Goal: Communication & Community: Answer question/provide support

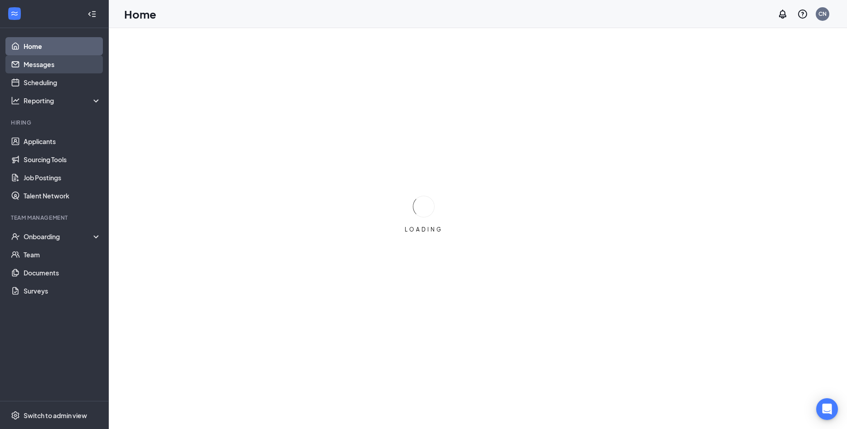
click at [54, 66] on link "Messages" at bounding box center [63, 64] width 78 height 18
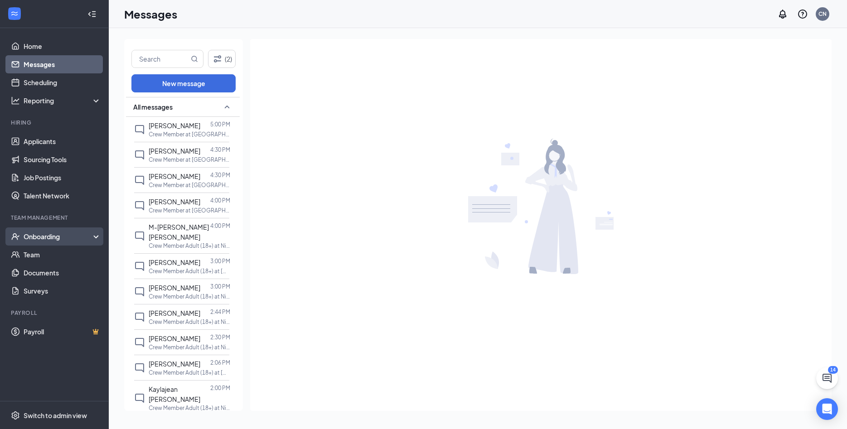
click at [54, 234] on div "Onboarding" at bounding box center [59, 236] width 70 height 9
click at [51, 249] on link "Overview" at bounding box center [63, 255] width 78 height 18
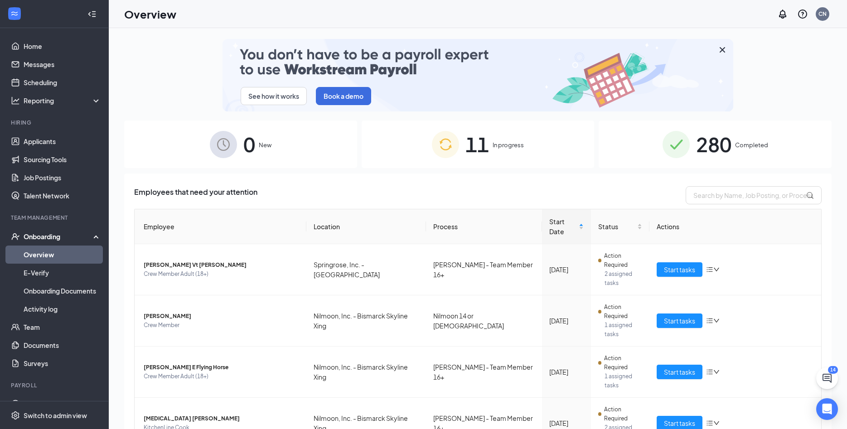
click at [518, 156] on div "11 In progress" at bounding box center [478, 145] width 233 height 48
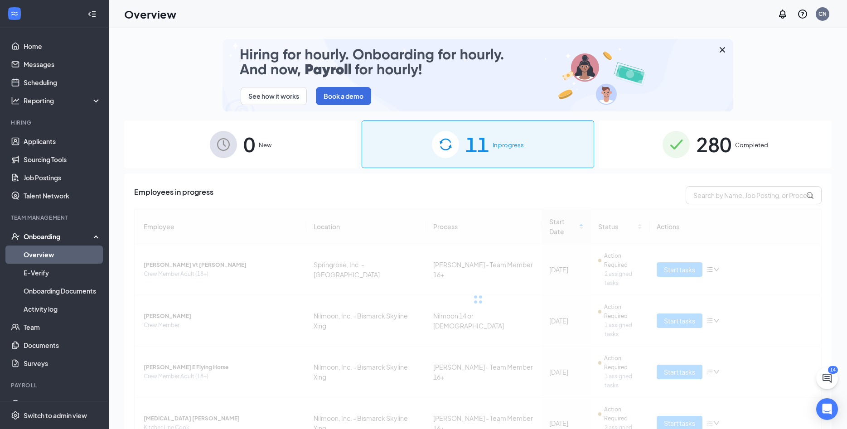
click at [766, 138] on div "280 Completed" at bounding box center [715, 145] width 233 height 48
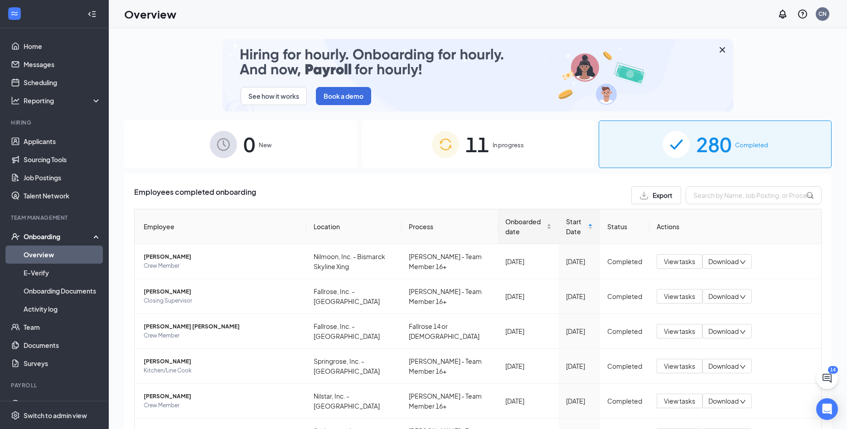
click at [509, 224] on span "Onboarded date" at bounding box center [526, 227] width 40 height 20
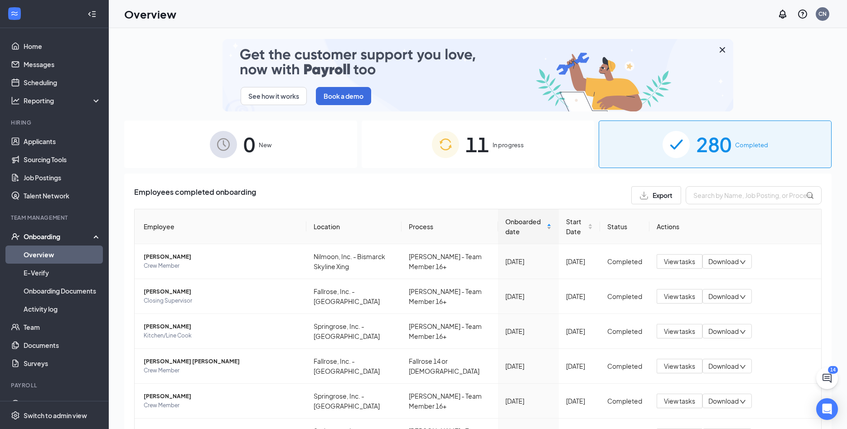
click at [509, 223] on span "Onboarded date" at bounding box center [525, 227] width 39 height 20
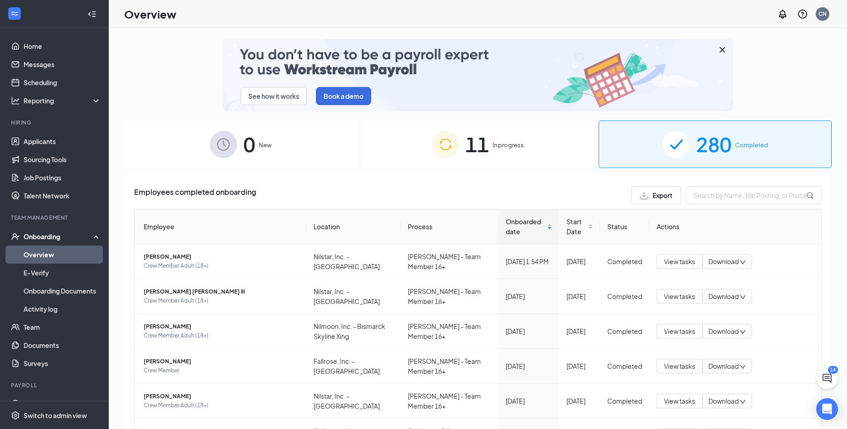
click at [489, 146] on span "11" at bounding box center [478, 144] width 24 height 31
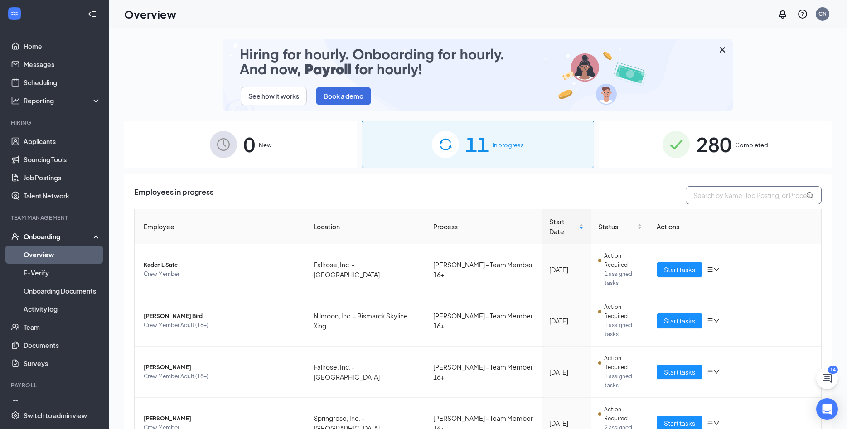
click at [753, 197] on input "text" at bounding box center [754, 195] width 136 height 18
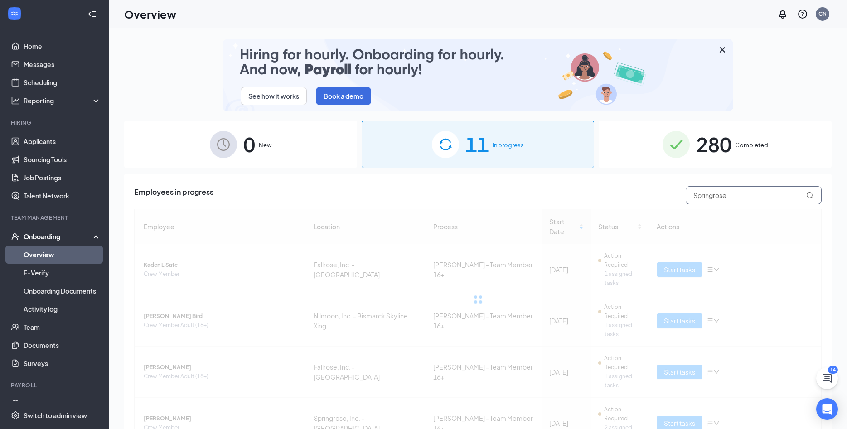
type input "Springrose"
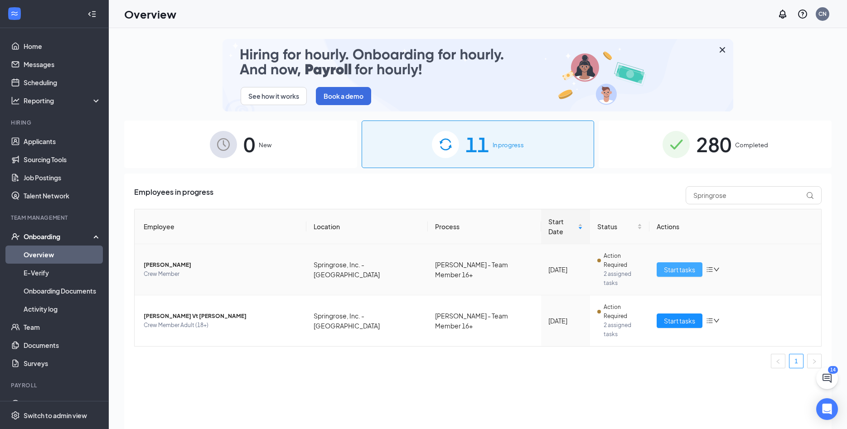
click at [695, 265] on span "Start tasks" at bounding box center [679, 270] width 31 height 10
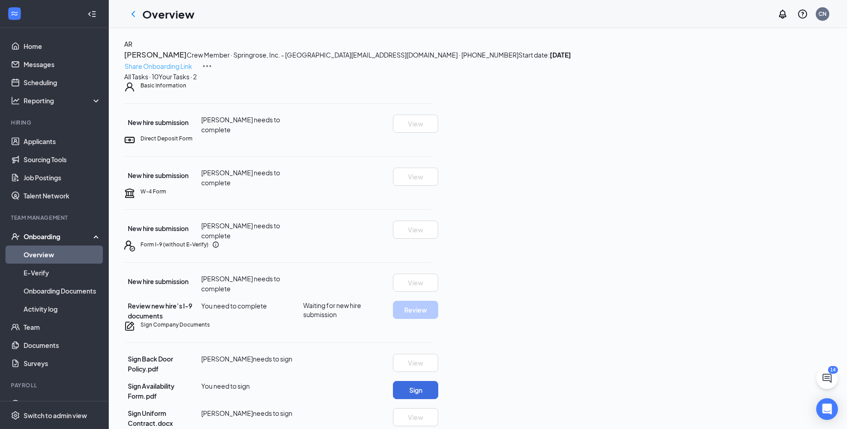
click at [192, 62] on p "Share Onboarding Link" at bounding box center [159, 66] width 68 height 10
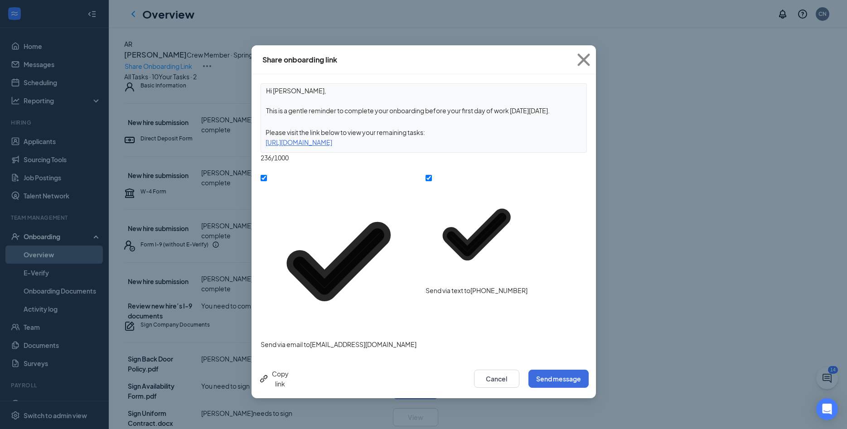
click at [560, 360] on div "Copy link Cancel Send message" at bounding box center [424, 379] width 345 height 39
click at [574, 370] on button "Send message" at bounding box center [559, 379] width 60 height 18
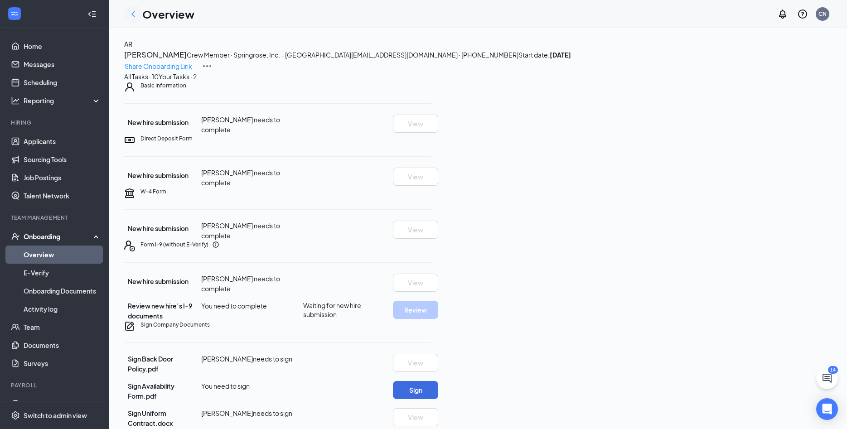
click at [138, 10] on icon "ChevronLeft" at bounding box center [133, 14] width 11 height 11
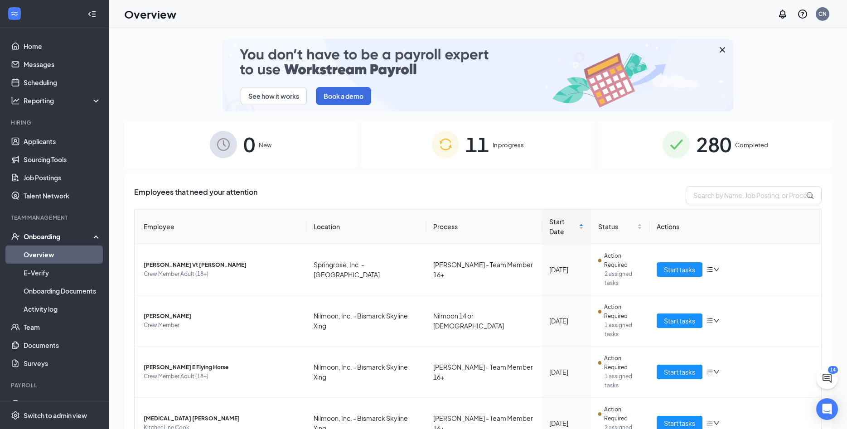
click at [521, 124] on div "11 In progress" at bounding box center [478, 145] width 233 height 48
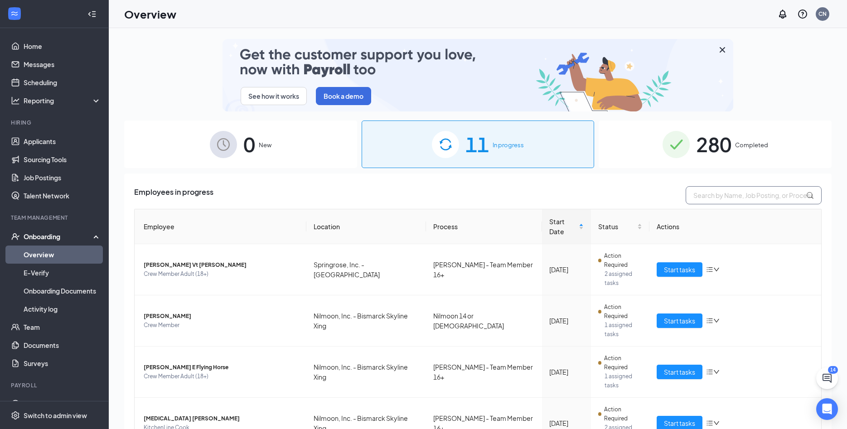
click at [719, 201] on input "text" at bounding box center [754, 195] width 136 height 18
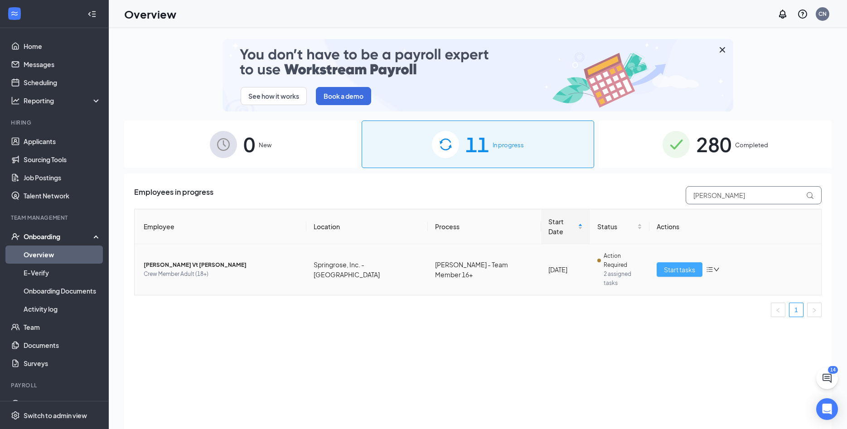
type input "[PERSON_NAME]"
click at [692, 265] on span "Start tasks" at bounding box center [679, 270] width 31 height 10
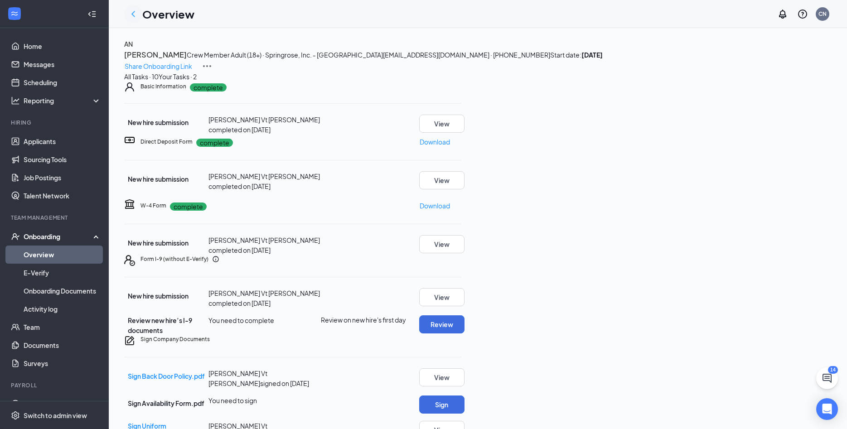
click at [136, 13] on icon "ChevronLeft" at bounding box center [133, 14] width 11 height 11
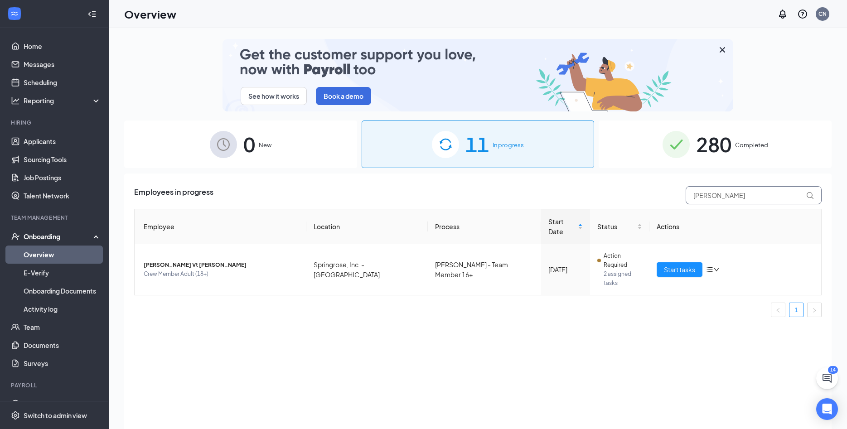
drag, startPoint x: 743, startPoint y: 195, endPoint x: 660, endPoint y: 200, distance: 83.1
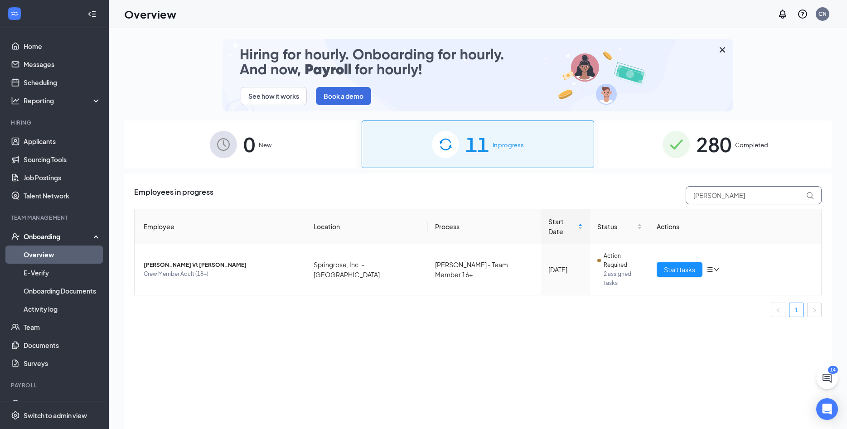
click at [686, 200] on input "[PERSON_NAME]" at bounding box center [754, 195] width 136 height 18
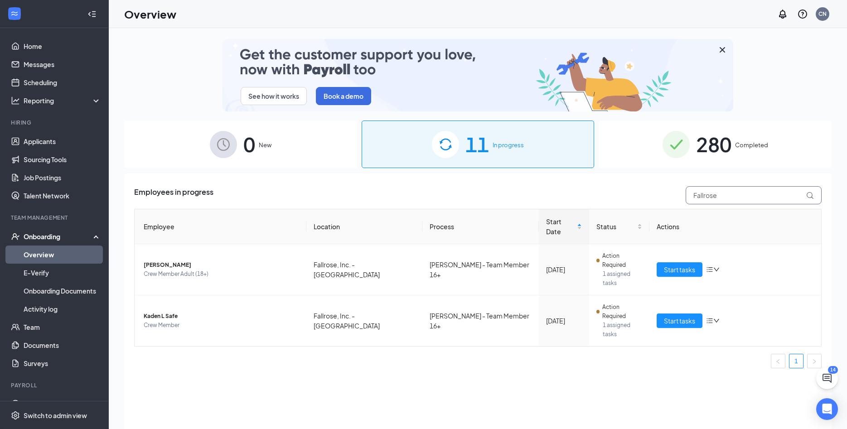
drag, startPoint x: 725, startPoint y: 200, endPoint x: 641, endPoint y: 193, distance: 83.7
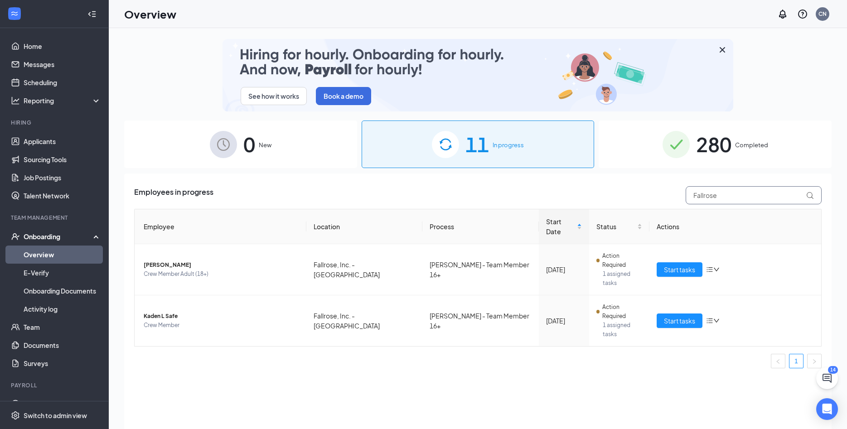
click at [686, 193] on input "Fallrose" at bounding box center [754, 195] width 136 height 18
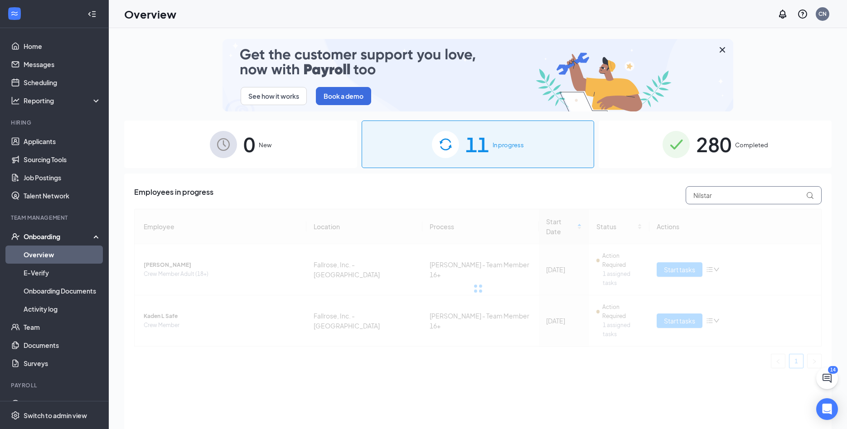
type input "Nilstar"
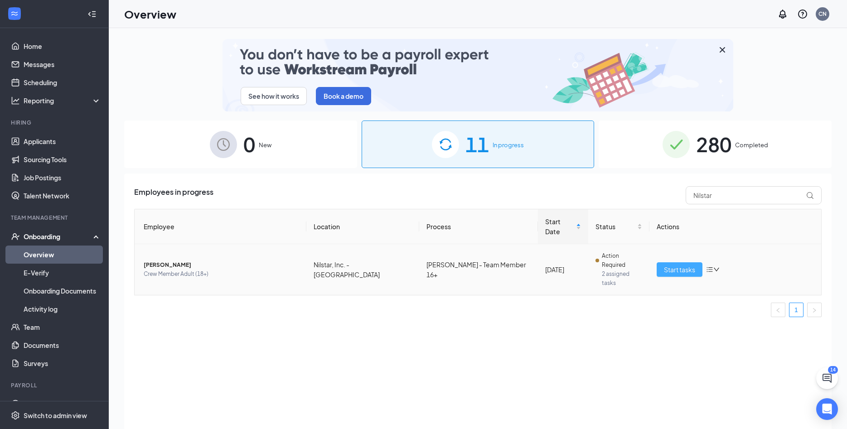
click at [679, 265] on span "Start tasks" at bounding box center [679, 270] width 31 height 10
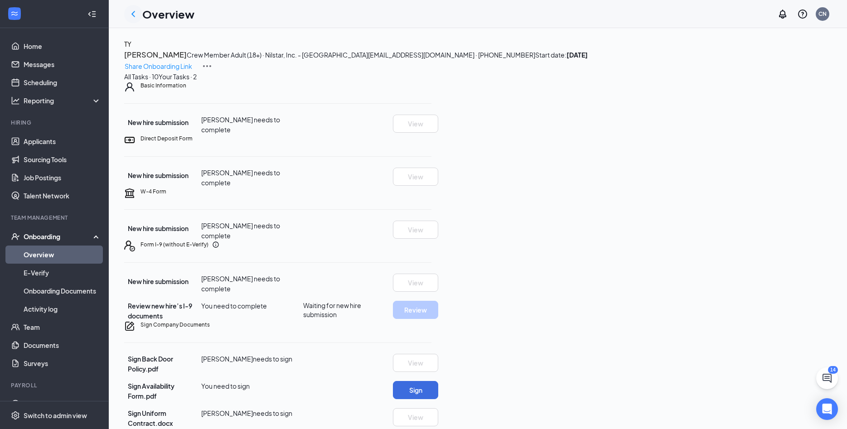
click at [137, 6] on div at bounding box center [133, 14] width 18 height 18
click at [136, 12] on icon "ChevronLeft" at bounding box center [133, 14] width 11 height 11
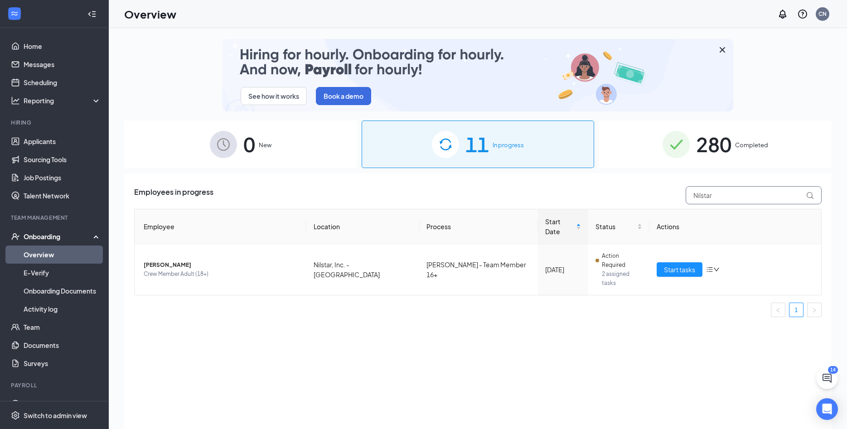
drag, startPoint x: 769, startPoint y: 197, endPoint x: 522, endPoint y: 207, distance: 247.3
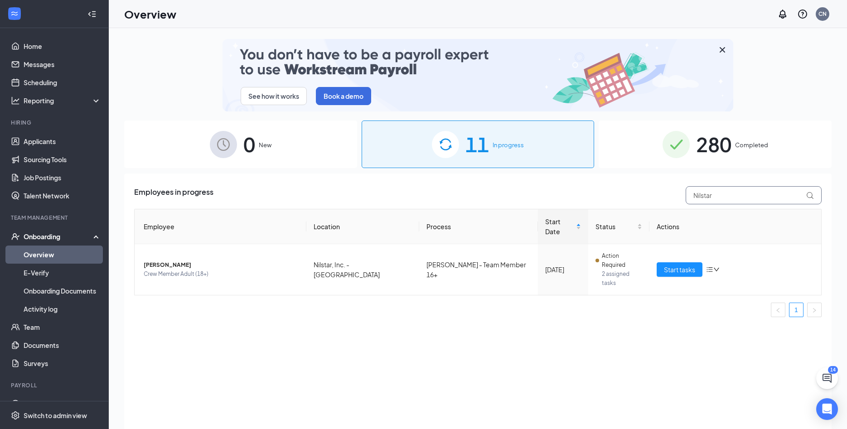
click at [686, 204] on input "Nilstar" at bounding box center [754, 195] width 136 height 18
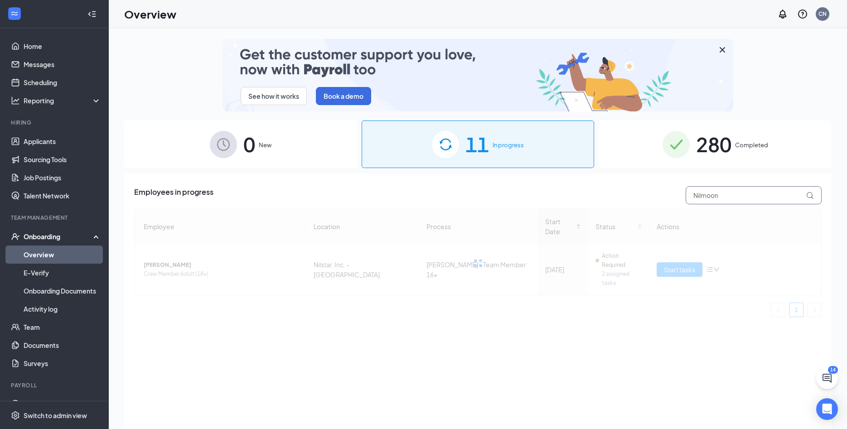
type input "Nilmoon"
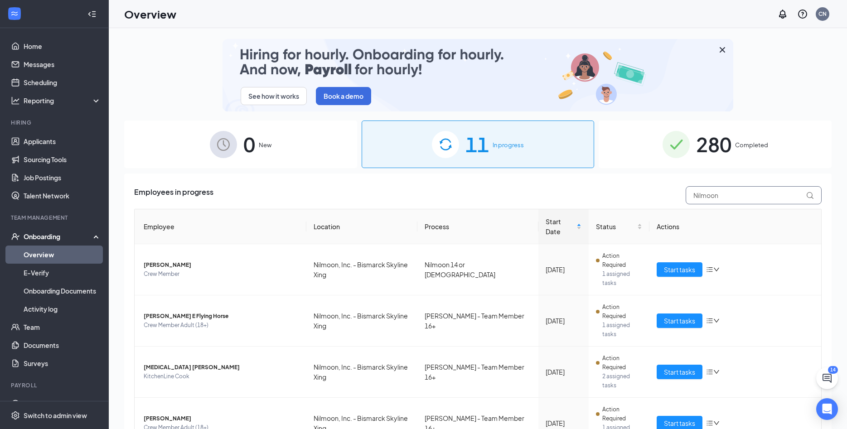
click at [751, 196] on input "Nilmoon" at bounding box center [754, 195] width 136 height 18
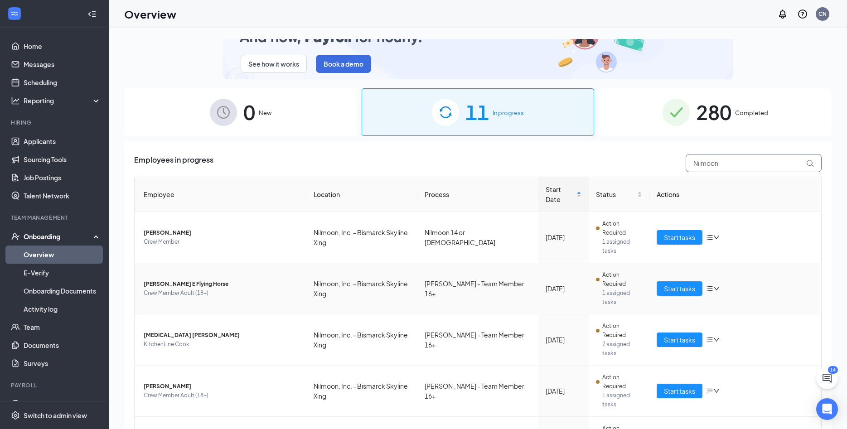
scroll to position [35, 0]
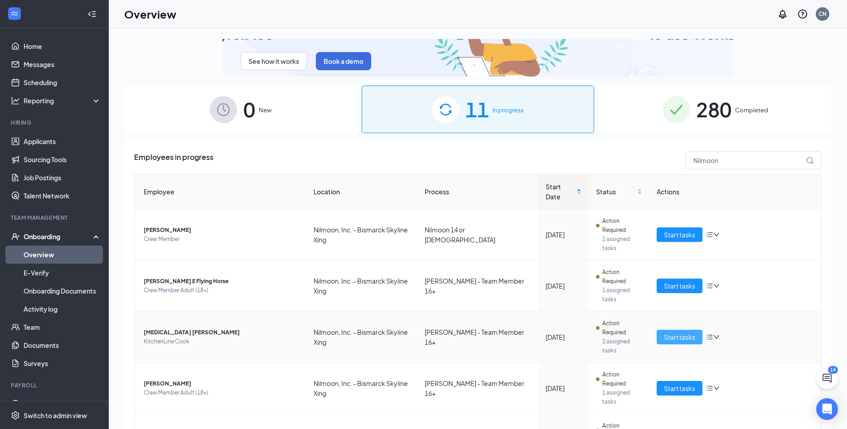
click at [682, 332] on span "Start tasks" at bounding box center [679, 337] width 31 height 10
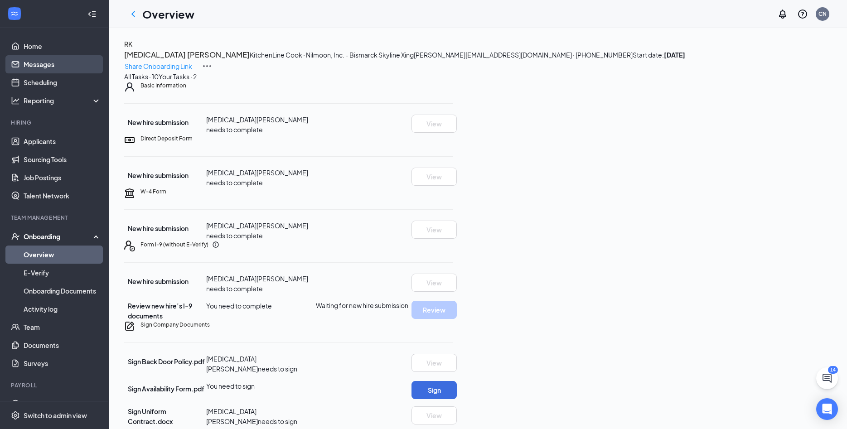
click at [42, 73] on link "Messages" at bounding box center [63, 64] width 78 height 18
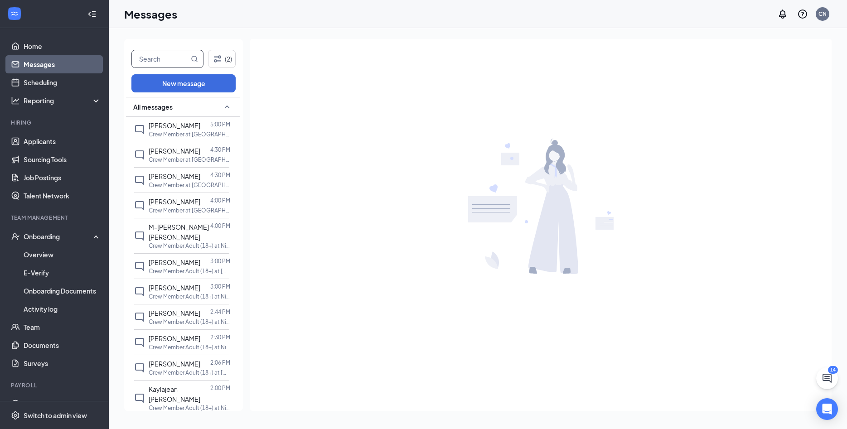
click at [180, 58] on input "text" at bounding box center [160, 58] width 57 height 17
type input "[PERSON_NAME]"
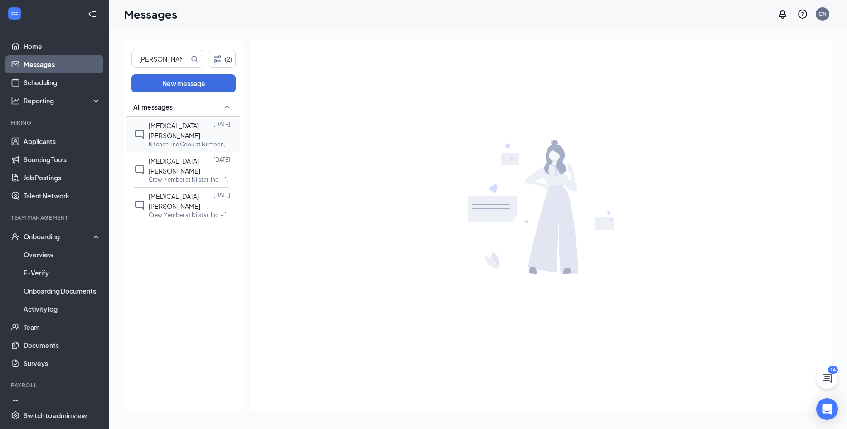
click at [189, 125] on span "[MEDICAL_DATA] [PERSON_NAME]" at bounding box center [175, 131] width 52 height 18
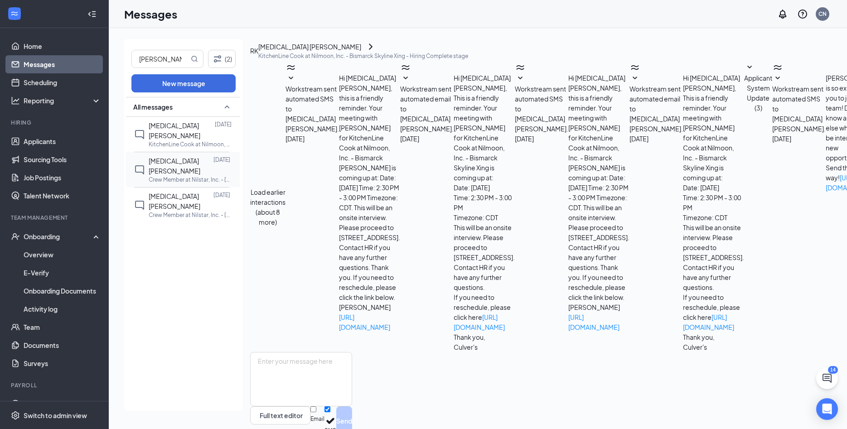
scroll to position [108, 0]
click at [185, 176] on p "Crew Member at Nilstar, Inc. - [GEOGRAPHIC_DATA]" at bounding box center [190, 180] width 82 height 8
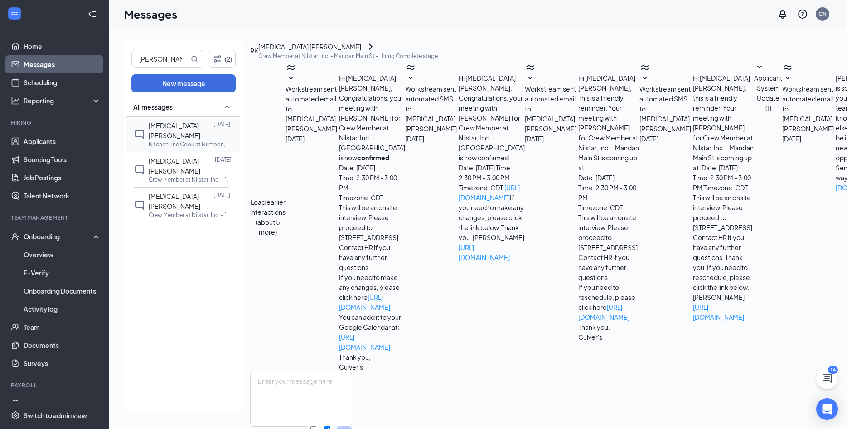
scroll to position [164, 0]
click at [187, 129] on span "[MEDICAL_DATA] [PERSON_NAME]" at bounding box center [175, 131] width 52 height 18
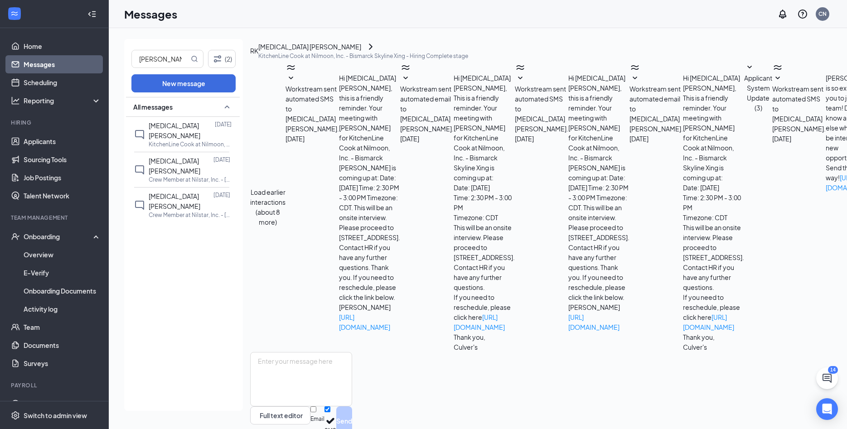
scroll to position [108, 0]
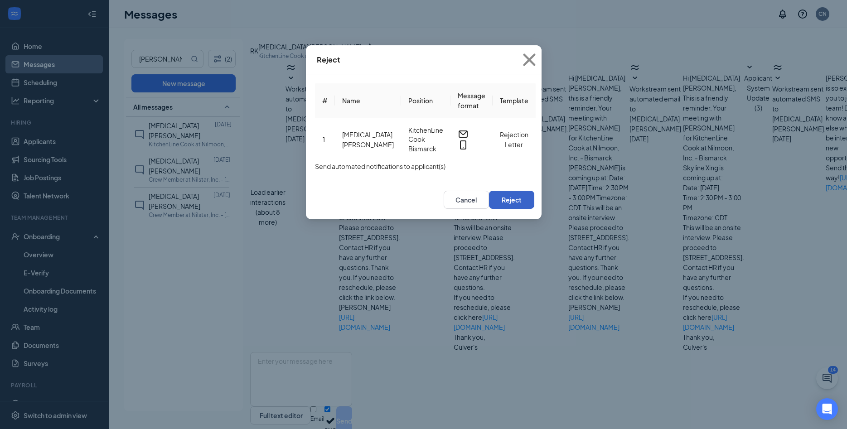
click at [535, 208] on button "Reject" at bounding box center [511, 200] width 45 height 18
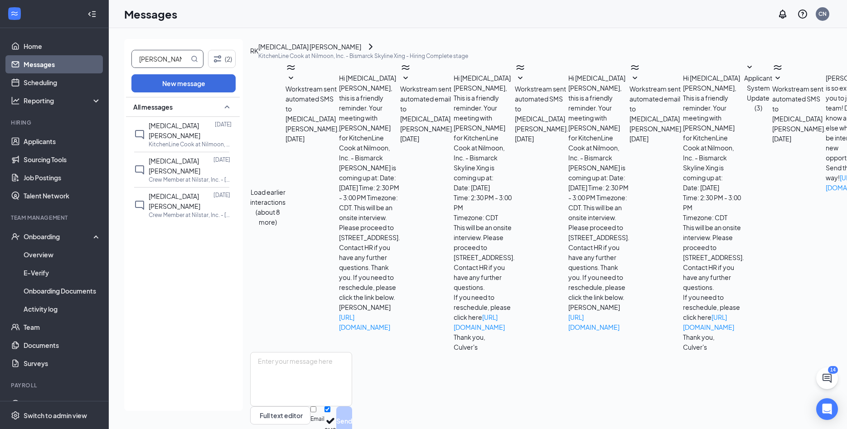
drag, startPoint x: 176, startPoint y: 62, endPoint x: 123, endPoint y: 61, distance: 53.1
click at [132, 61] on input "[PERSON_NAME]" at bounding box center [160, 58] width 57 height 17
click at [44, 252] on link "Overview" at bounding box center [63, 255] width 78 height 18
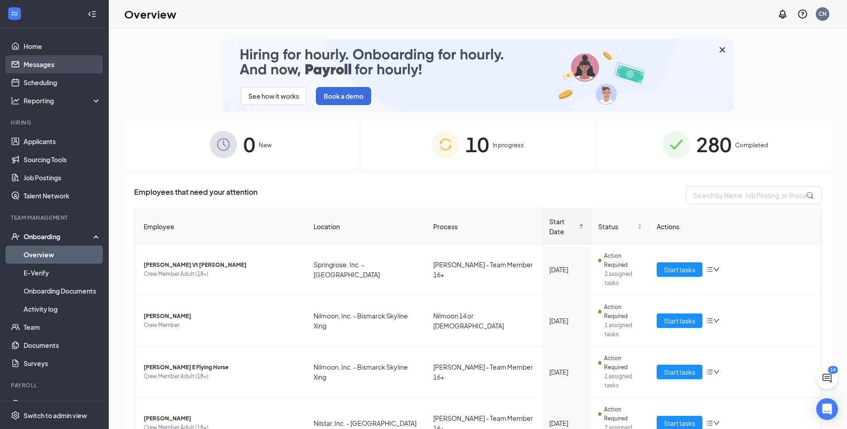
click at [25, 67] on link "Messages" at bounding box center [63, 64] width 78 height 18
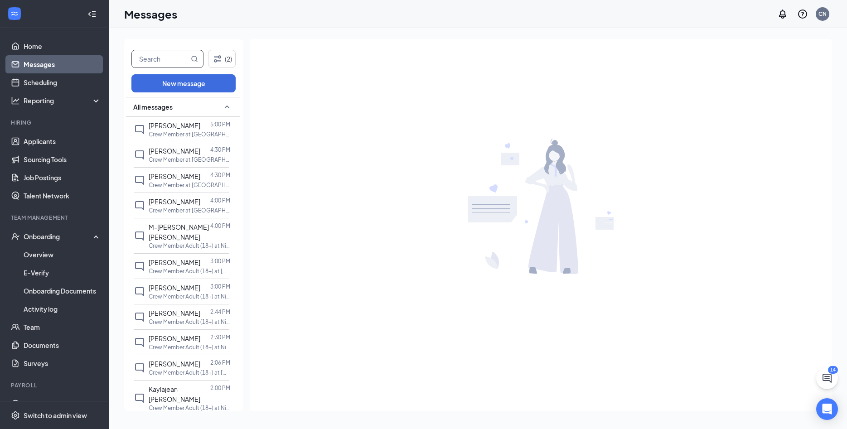
click at [161, 61] on input "text" at bounding box center [160, 58] width 57 height 17
type input "Kaden"
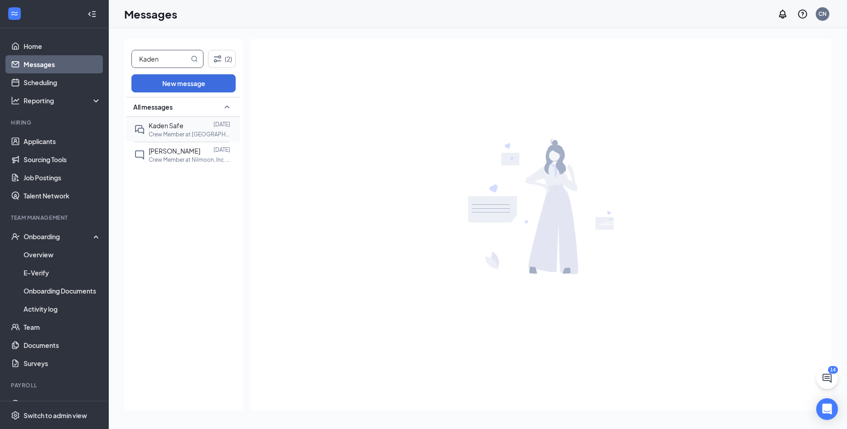
click at [182, 134] on p "Crew Member at [GEOGRAPHIC_DATA], Inc. - [GEOGRAPHIC_DATA]" at bounding box center [190, 135] width 82 height 8
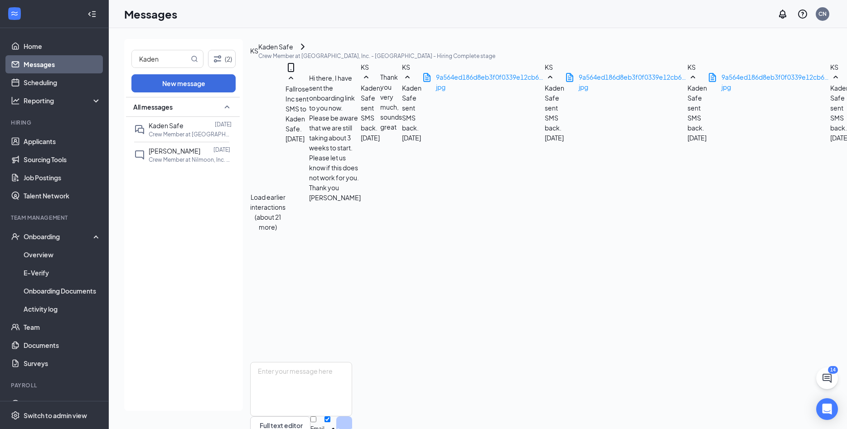
scroll to position [518, 0]
drag, startPoint x: 628, startPoint y: 303, endPoint x: 409, endPoint y: 252, distance: 225.7
copy span "Looks like you just finished almost all of your paperwork. Before you can start…"
click at [352, 362] on textarea at bounding box center [301, 389] width 102 height 54
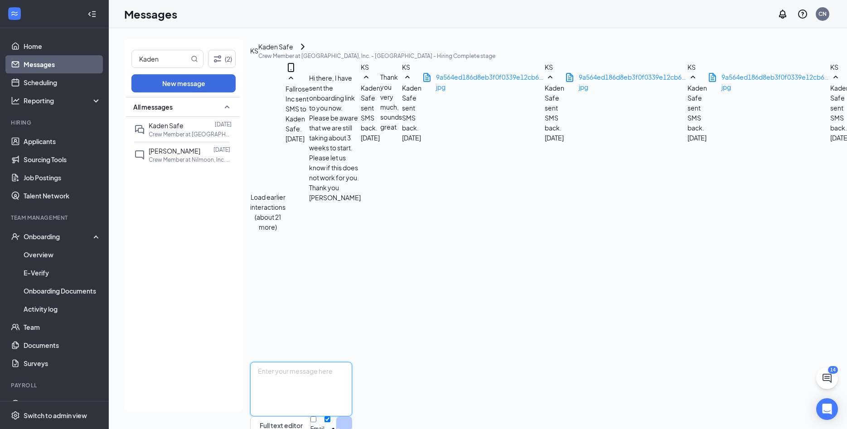
paste textarea "Looks like you just finished almost all of your paperwork. Before you can start…"
type textarea "Looks like you just finished almost all of your paperwork. Before you can start…"
click at [316, 417] on input "Email" at bounding box center [314, 420] width 6 height 6
checkbox input "true"
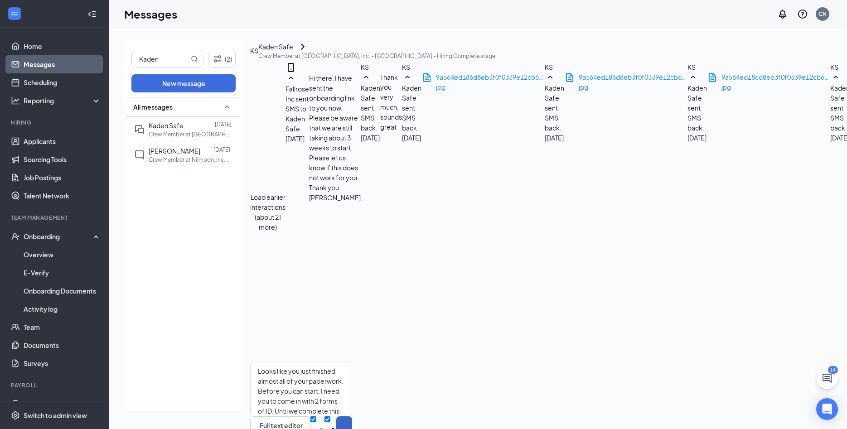
click at [352, 417] on button "Send" at bounding box center [344, 432] width 16 height 31
drag, startPoint x: 170, startPoint y: 63, endPoint x: 47, endPoint y: 55, distance: 123.1
click at [132, 55] on input "Kaden" at bounding box center [160, 58] width 57 height 17
type input "[PERSON_NAME]"
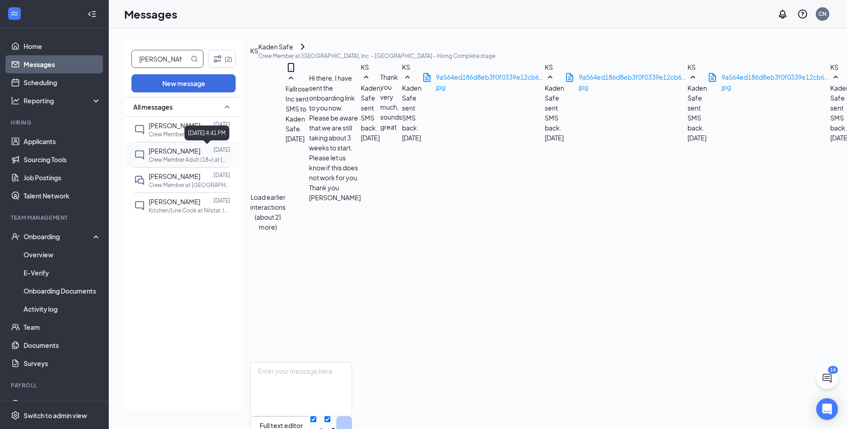
click at [183, 156] on p "Crew Member Adult (18+) at [GEOGRAPHIC_DATA], Inc. - [GEOGRAPHIC_DATA]" at bounding box center [190, 160] width 82 height 8
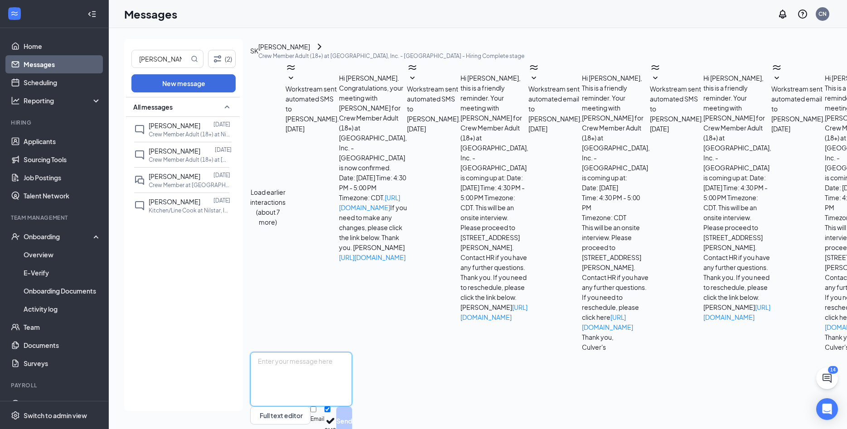
drag, startPoint x: 521, startPoint y: 349, endPoint x: 662, endPoint y: 370, distance: 142.7
click at [352, 352] on textarea at bounding box center [301, 379] width 102 height 54
paste textarea "Looks like you just finished almost all of your paperwork. Before you can start…"
type textarea "Looks like you just finished almost all of your paperwork. Before you can start…"
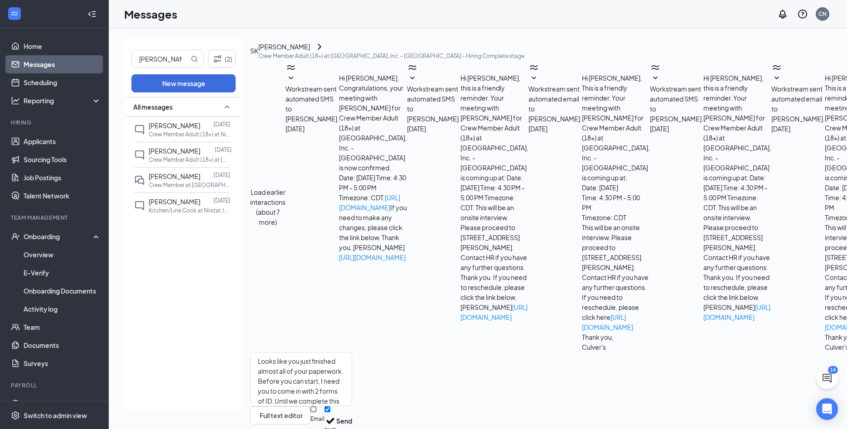
click at [316, 407] on input "Email" at bounding box center [314, 410] width 6 height 6
checkbox input "true"
click at [352, 407] on button "Send" at bounding box center [344, 422] width 16 height 31
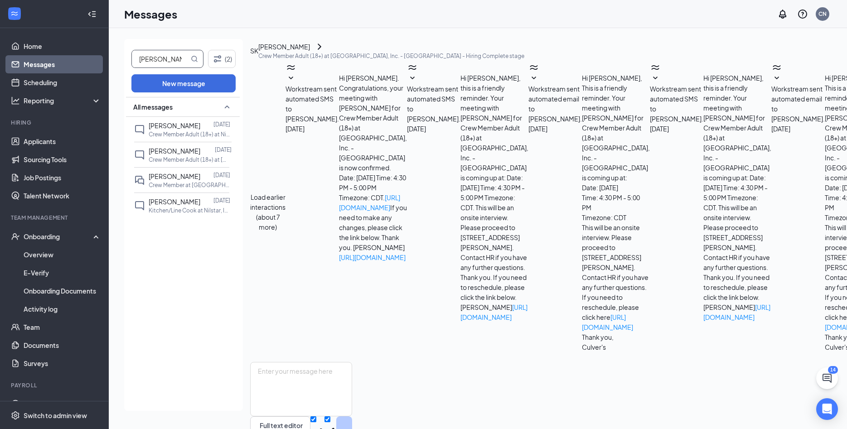
drag, startPoint x: 169, startPoint y: 60, endPoint x: 110, endPoint y: 58, distance: 59.0
click at [132, 58] on input "[PERSON_NAME]" at bounding box center [160, 58] width 57 height 17
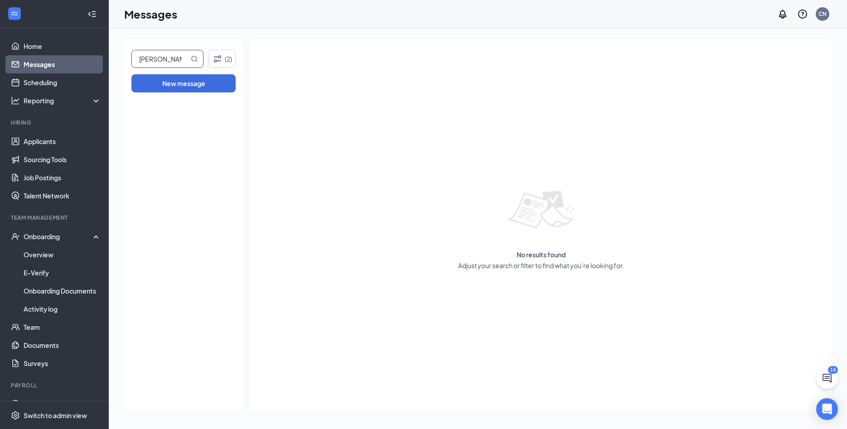
type input "[PERSON_NAME]"
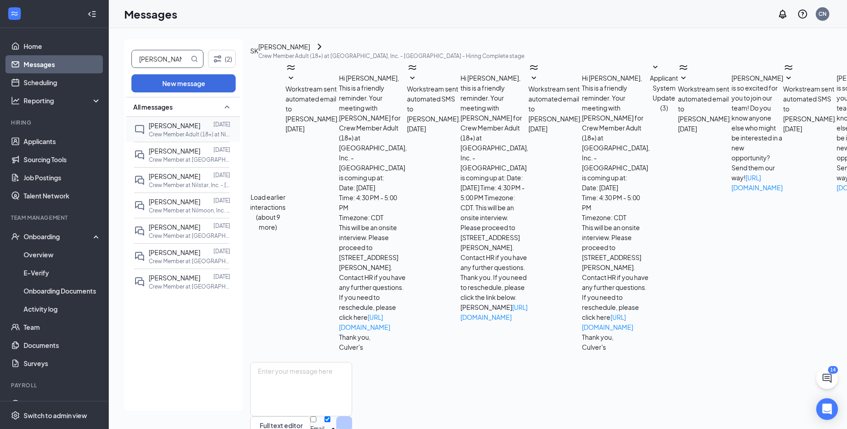
scroll to position [181, 0]
click at [169, 130] on div "[PERSON_NAME]" at bounding box center [175, 126] width 52 height 10
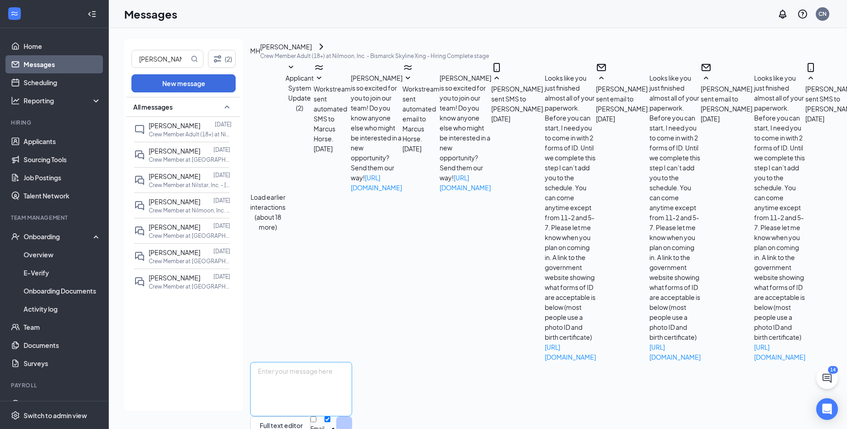
scroll to position [478, 0]
click at [352, 362] on textarea at bounding box center [301, 389] width 102 height 54
paste textarea "Looks like you just finished almost all of your paperwork. Before you can start…"
type textarea "Looks like you just finished almost all of your paperwork. Before you can start…"
click at [316, 417] on input "Email" at bounding box center [314, 420] width 6 height 6
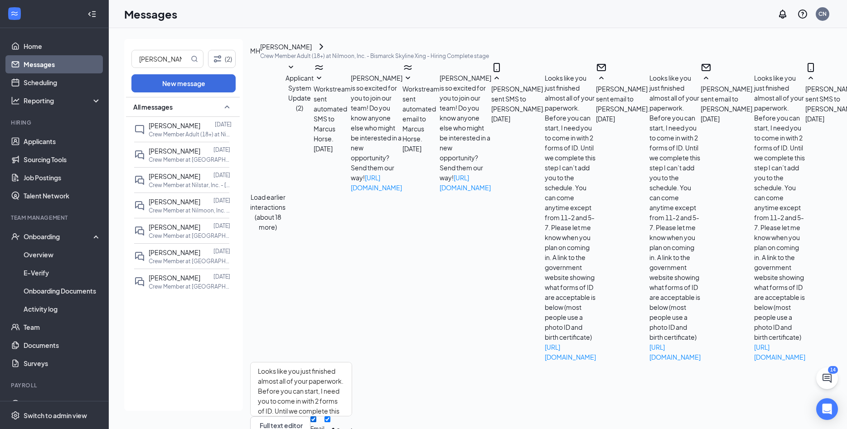
checkbox input "true"
click at [352, 417] on button "Send" at bounding box center [344, 432] width 16 height 31
drag, startPoint x: 154, startPoint y: 60, endPoint x: 127, endPoint y: 54, distance: 27.5
click at [132, 54] on input "[PERSON_NAME]" at bounding box center [160, 58] width 57 height 17
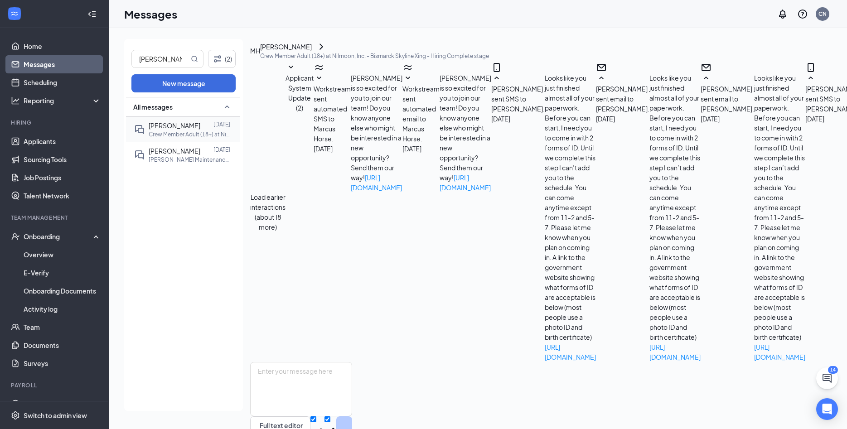
click at [200, 126] on div at bounding box center [206, 126] width 13 height 10
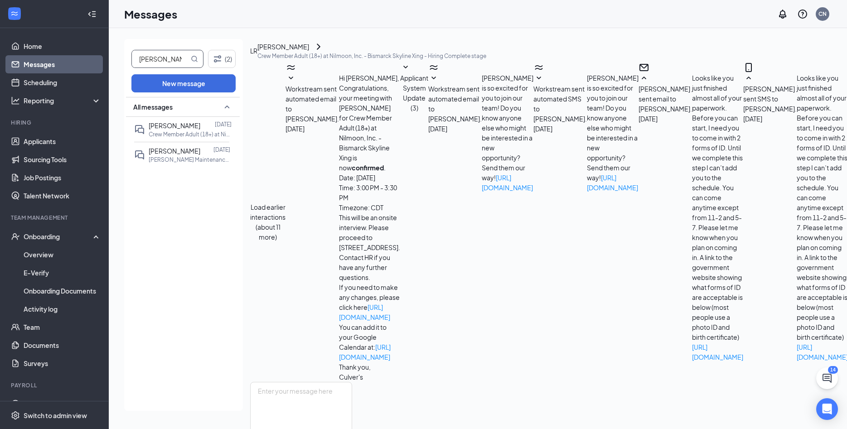
scroll to position [274, 0]
drag, startPoint x: 166, startPoint y: 58, endPoint x: 43, endPoint y: 57, distance: 122.4
click at [132, 55] on input "[PERSON_NAME]" at bounding box center [160, 58] width 57 height 17
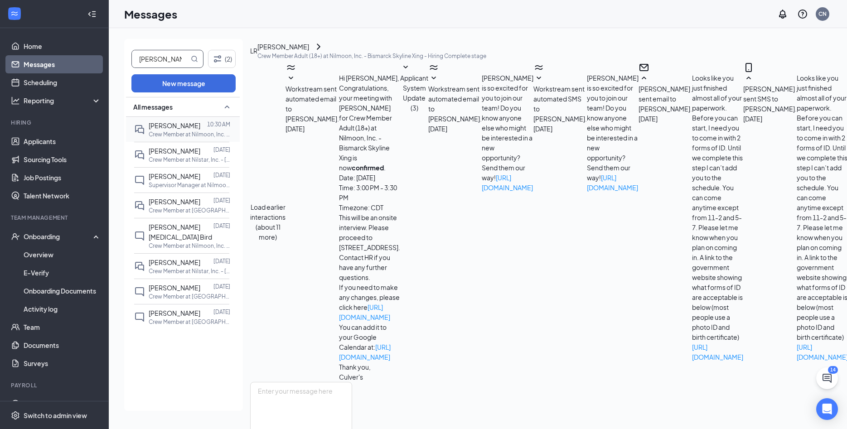
click at [166, 131] on p "Crew Member at Nilmoon, Inc. - Bismarck Skyline Xing" at bounding box center [190, 135] width 82 height 8
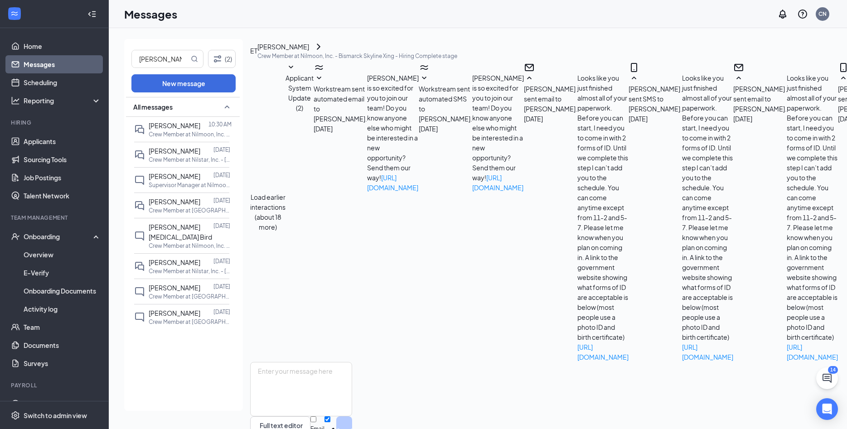
scroll to position [378, 0]
click at [352, 372] on textarea at bounding box center [301, 389] width 102 height 54
drag, startPoint x: 149, startPoint y: 62, endPoint x: 99, endPoint y: 65, distance: 50.5
click at [132, 65] on input "[PERSON_NAME]" at bounding box center [160, 58] width 57 height 17
type input "[PERSON_NAME]"
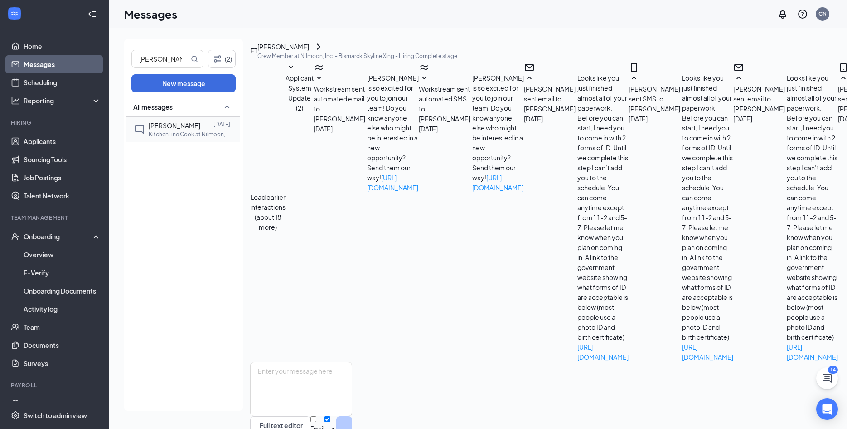
drag, startPoint x: 189, startPoint y: 127, endPoint x: 190, endPoint y: 132, distance: 4.7
click at [189, 128] on span "[PERSON_NAME]" at bounding box center [175, 126] width 52 height 8
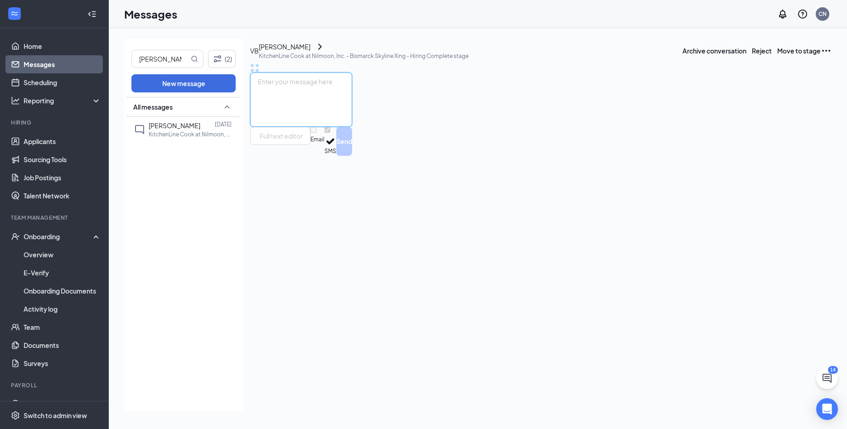
click at [352, 127] on textarea at bounding box center [301, 100] width 102 height 54
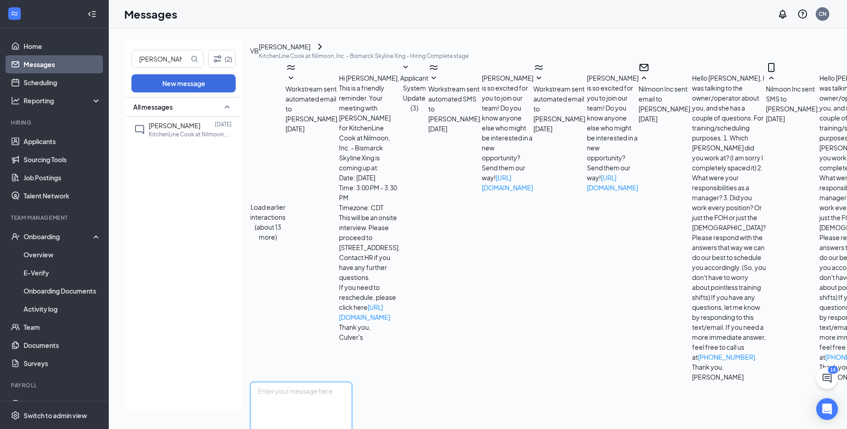
paste textarea "Looks like you just finished almost all of your paperwork. Before you can start…"
type textarea "Looks like you just finished almost all of your paperwork. Before you can start…"
checkbox input "true"
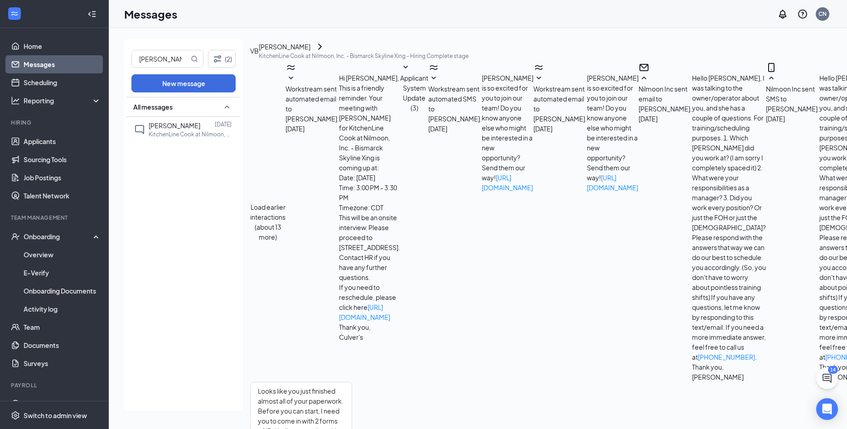
drag, startPoint x: 174, startPoint y: 61, endPoint x: 120, endPoint y: 53, distance: 54.5
click at [132, 53] on input "[PERSON_NAME]" at bounding box center [160, 58] width 57 height 17
type input "[PERSON_NAME]"
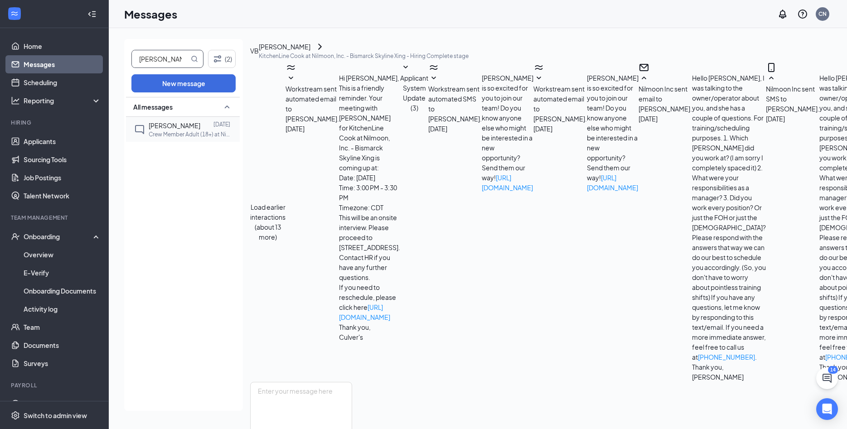
click at [146, 129] on div "[PERSON_NAME] [DATE] Crew Member Adult (18+) at Nilmoon, Inc. - Bismarck Skylin…" at bounding box center [181, 129] width 95 height 25
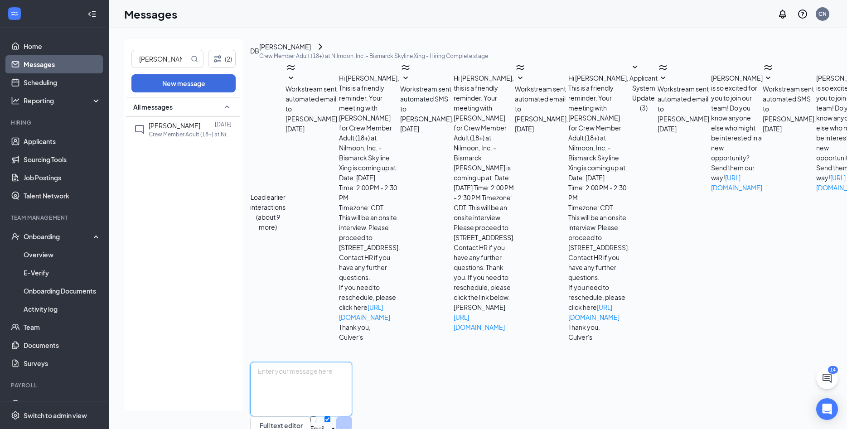
click at [352, 362] on textarea at bounding box center [301, 389] width 102 height 54
paste textarea "Looks like you just finished almost all of your paperwork. Before you can start…"
type textarea "Looks like you just finished almost all of your paperwork. Before you can start…"
click at [316, 417] on input "Email" at bounding box center [314, 420] width 6 height 6
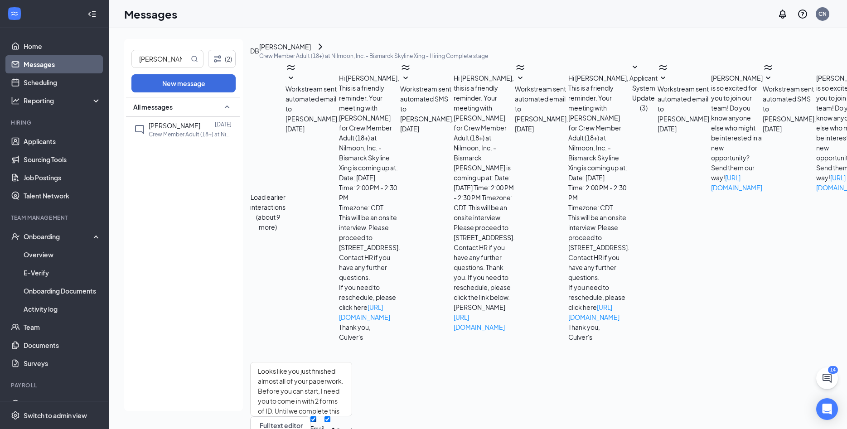
checkbox input "true"
click at [352, 417] on button "Send" at bounding box center [344, 432] width 16 height 31
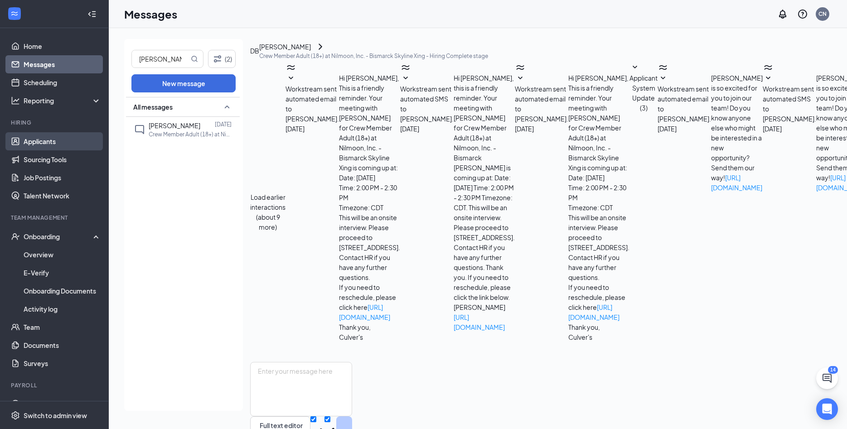
click at [51, 144] on link "Applicants" at bounding box center [63, 141] width 78 height 18
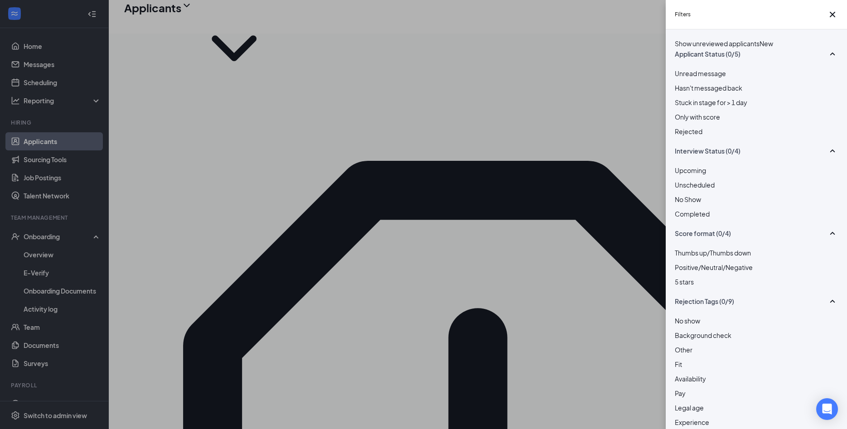
click at [680, 180] on div at bounding box center [756, 180] width 163 height 0
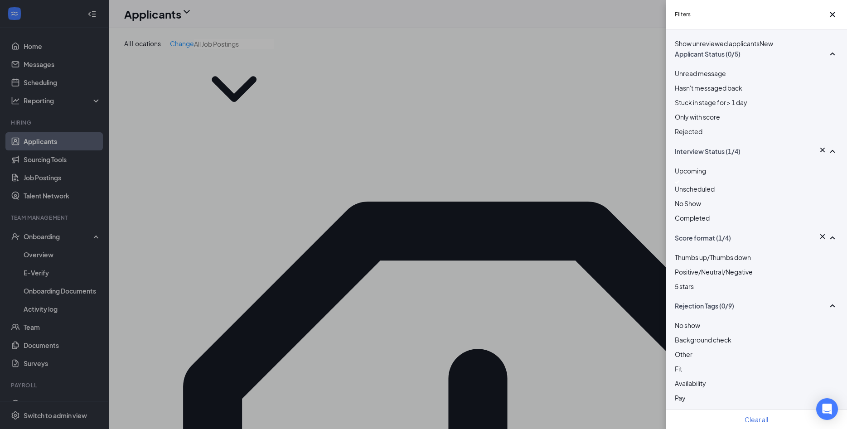
click at [565, 71] on div "Filters Show unreviewed applicants New Applicant Status (0/5) Unread message Ha…" at bounding box center [423, 214] width 847 height 429
click at [473, 158] on div "Filters Show unreviewed applicants New Applicant Status (0/5) Unread message Ha…" at bounding box center [423, 214] width 847 height 429
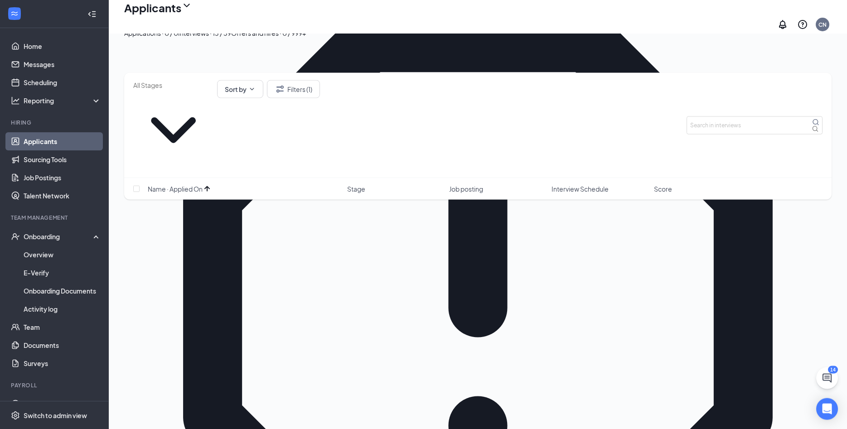
scroll to position [185, 0]
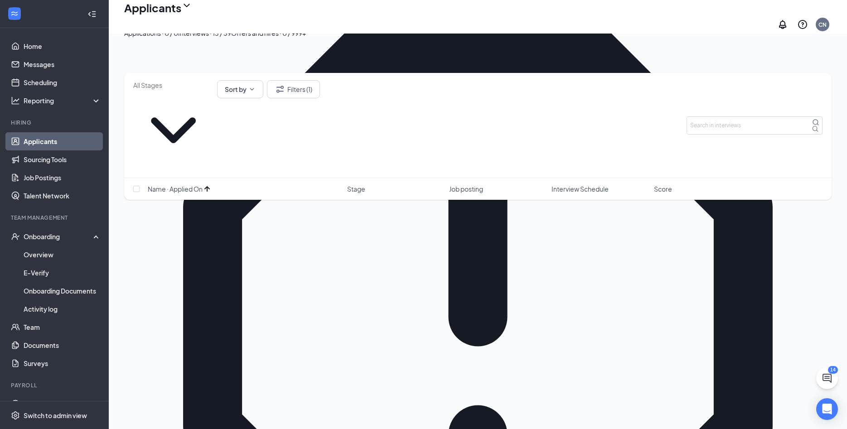
checkbox input "true"
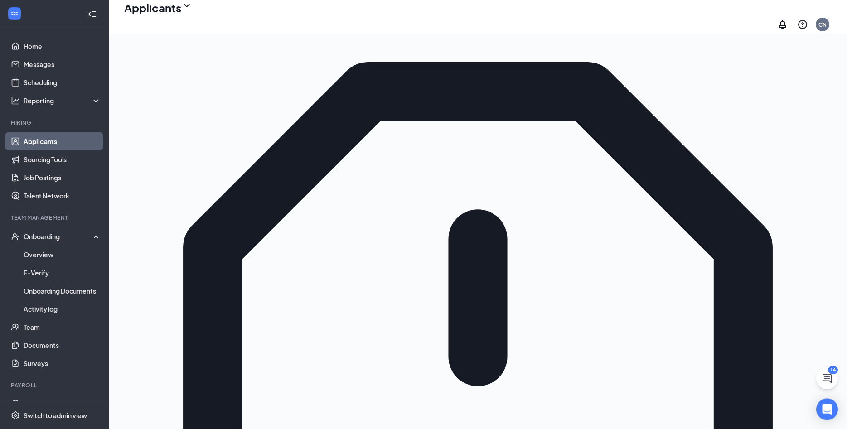
scroll to position [0, 0]
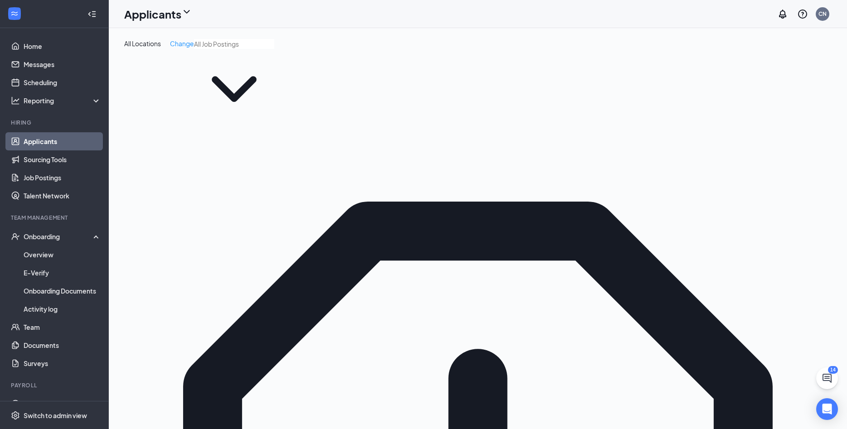
checkbox input "true"
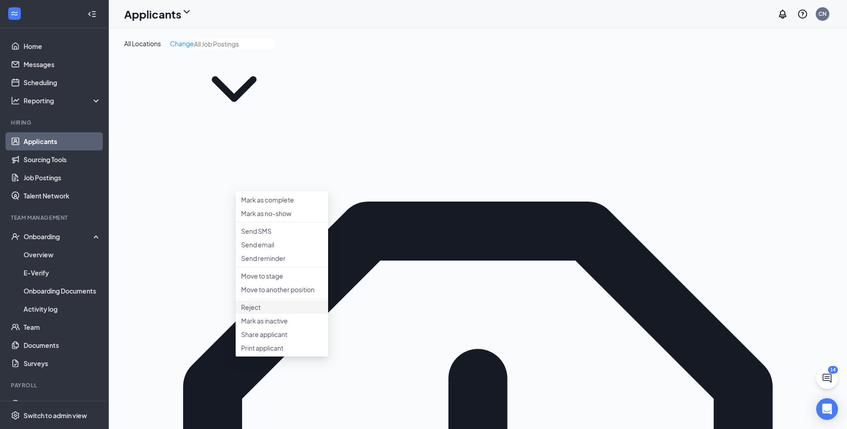
click at [274, 312] on p "Reject" at bounding box center [282, 307] width 82 height 9
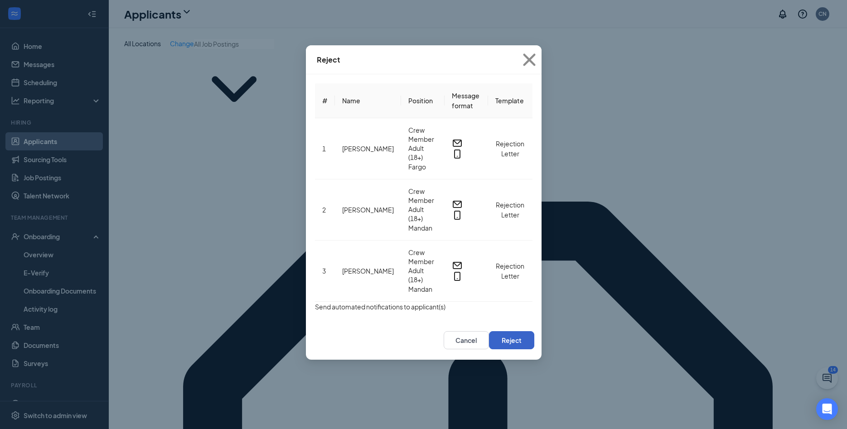
click at [535, 331] on button "Reject" at bounding box center [511, 340] width 45 height 18
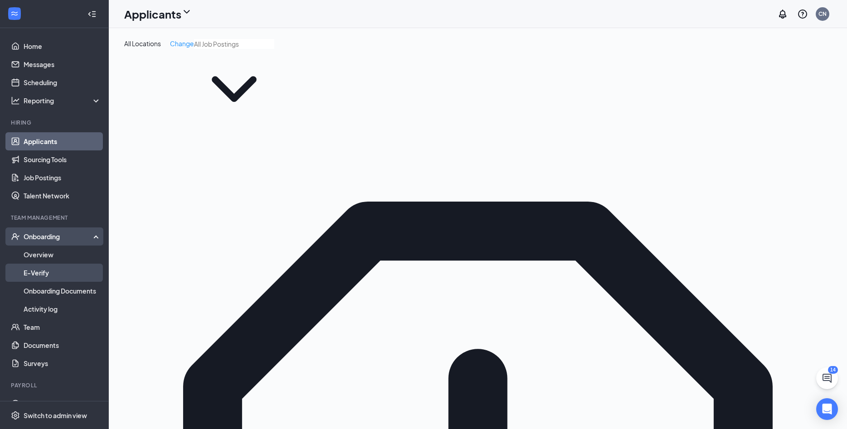
checkbox input "false"
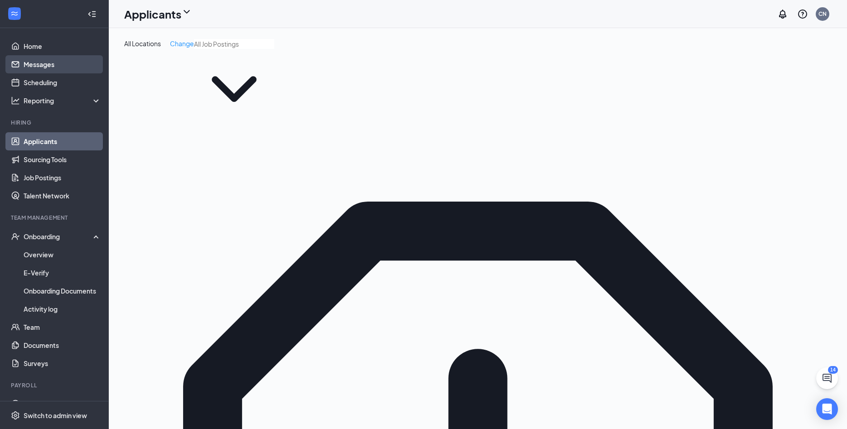
click at [47, 68] on link "Messages" at bounding box center [63, 64] width 78 height 18
